Goal: Task Accomplishment & Management: Manage account settings

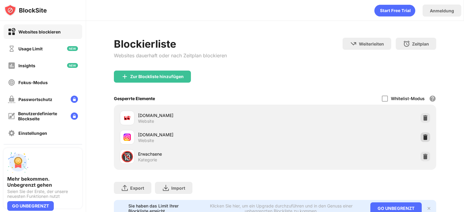
click at [420, 133] on div at bounding box center [425, 137] width 10 height 10
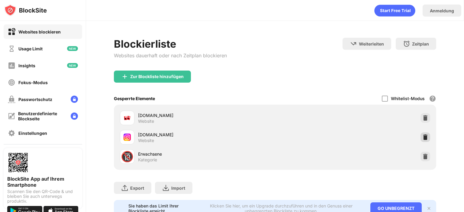
click at [422, 135] on img at bounding box center [425, 137] width 6 height 6
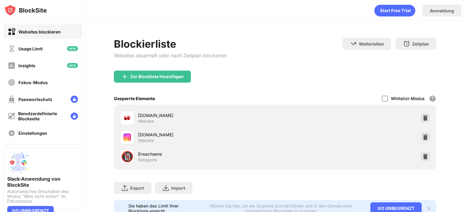
click at [419, 142] on div "[DOMAIN_NAME] Website" at bounding box center [274, 137] width 315 height 19
click at [420, 140] on div at bounding box center [425, 137] width 10 height 10
